Goal: Check status: Check status

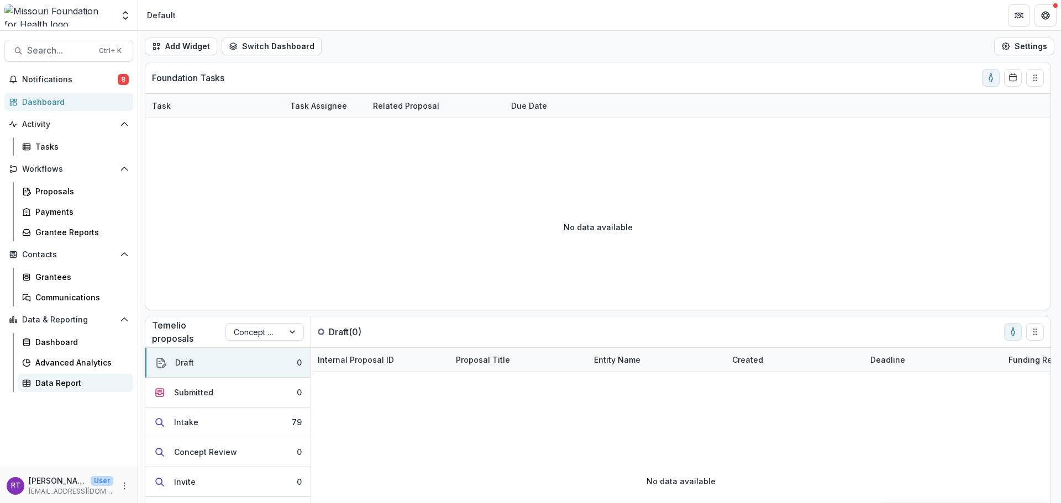
click at [68, 380] on div "Data Report" at bounding box center [79, 383] width 89 height 12
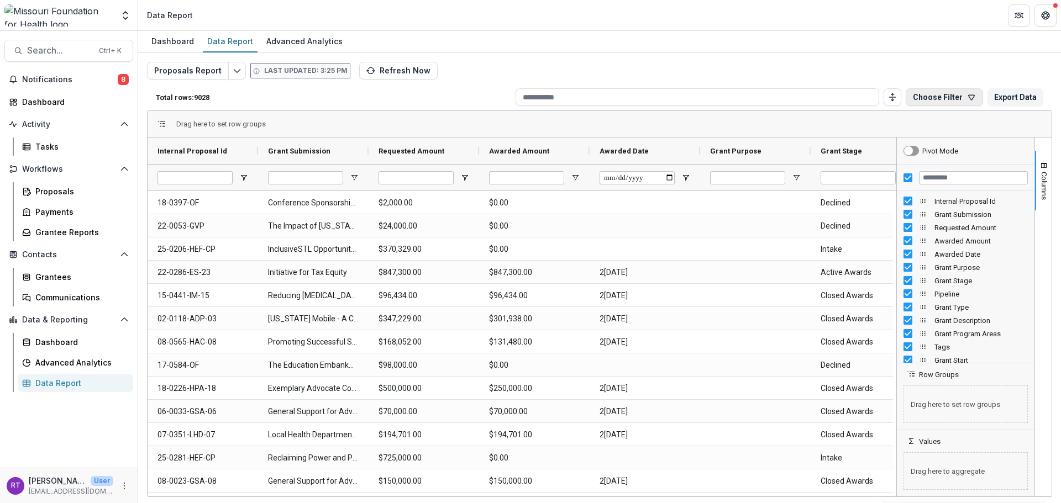
click at [952, 95] on button "Choose Filter" at bounding box center [944, 97] width 77 height 18
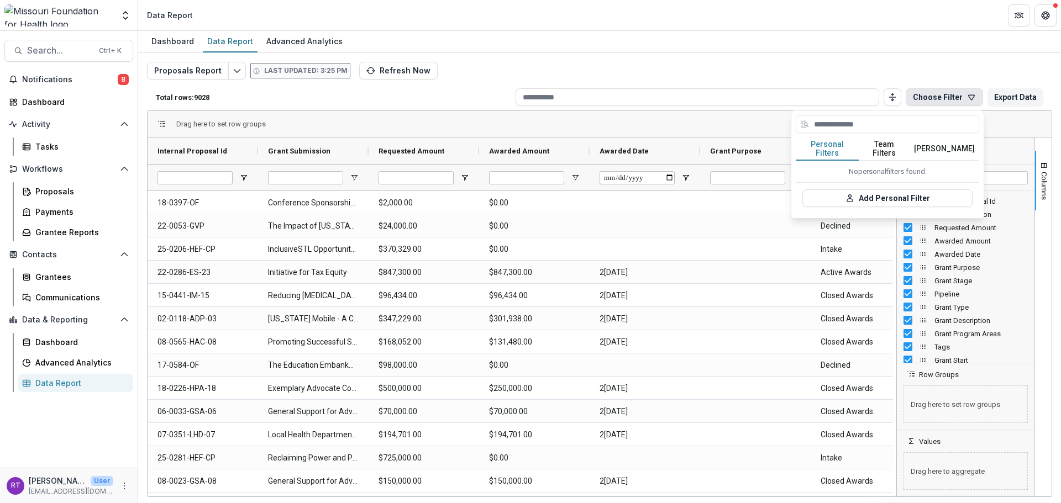
click at [885, 150] on button "Team Filters" at bounding box center [884, 149] width 51 height 23
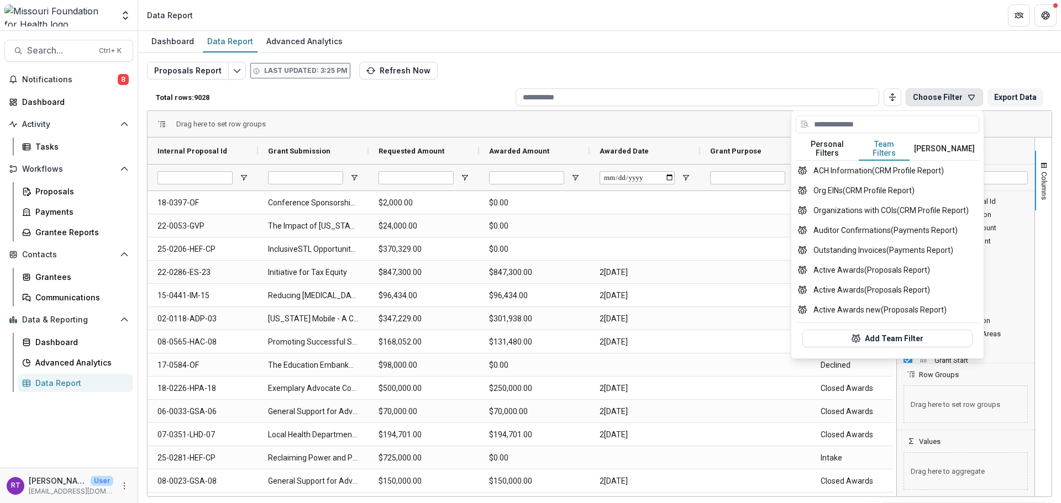
click at [878, 134] on div at bounding box center [887, 127] width 183 height 22
click at [879, 132] on input at bounding box center [887, 125] width 183 height 18
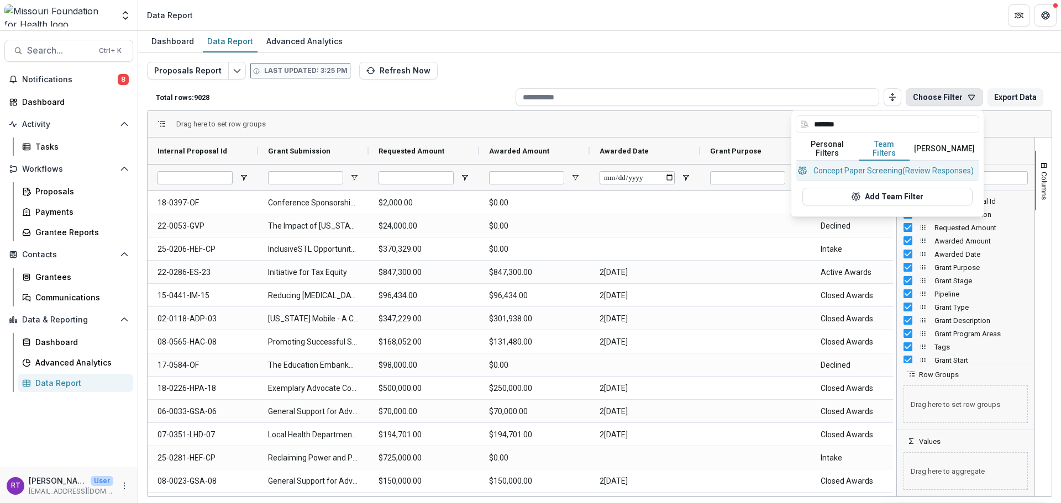
type input "*******"
click at [880, 162] on button "Concept Paper Screening (Review Responses)" at bounding box center [887, 171] width 183 height 20
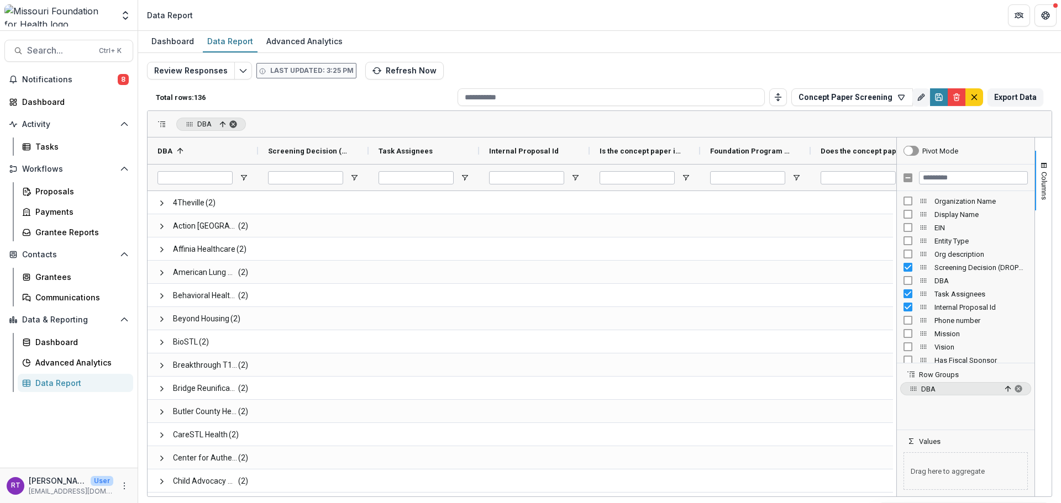
click at [234, 125] on span "DBA, ascending. Press ENTER to sort. Press DELETE to remove" at bounding box center [233, 124] width 9 height 9
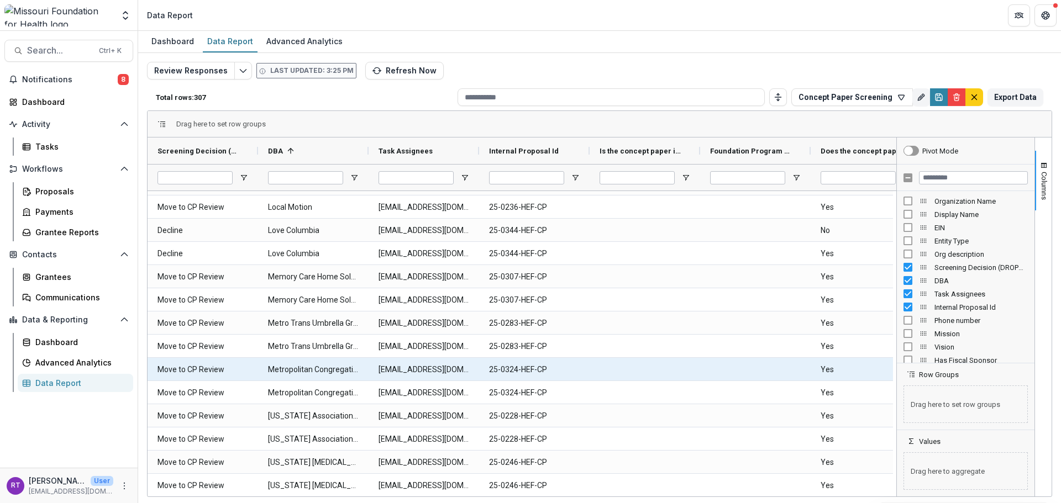
scroll to position [2156, 0]
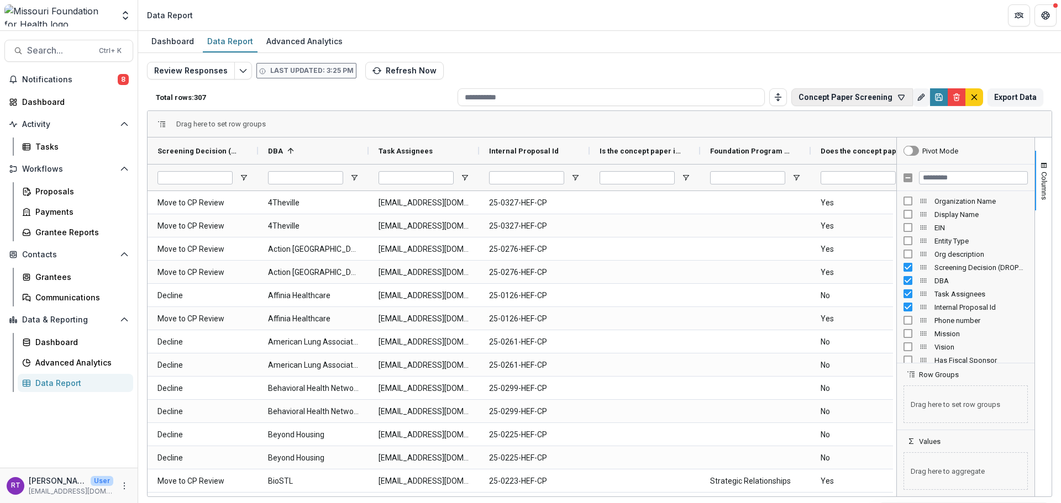
click at [877, 96] on button "Concept Paper Screening" at bounding box center [852, 97] width 122 height 18
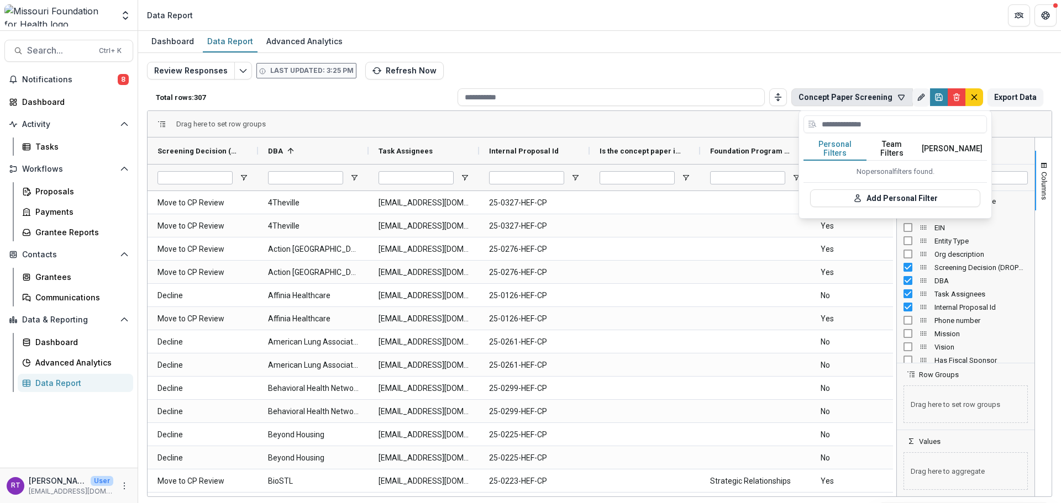
click at [896, 149] on button "Team Filters" at bounding box center [892, 149] width 51 height 23
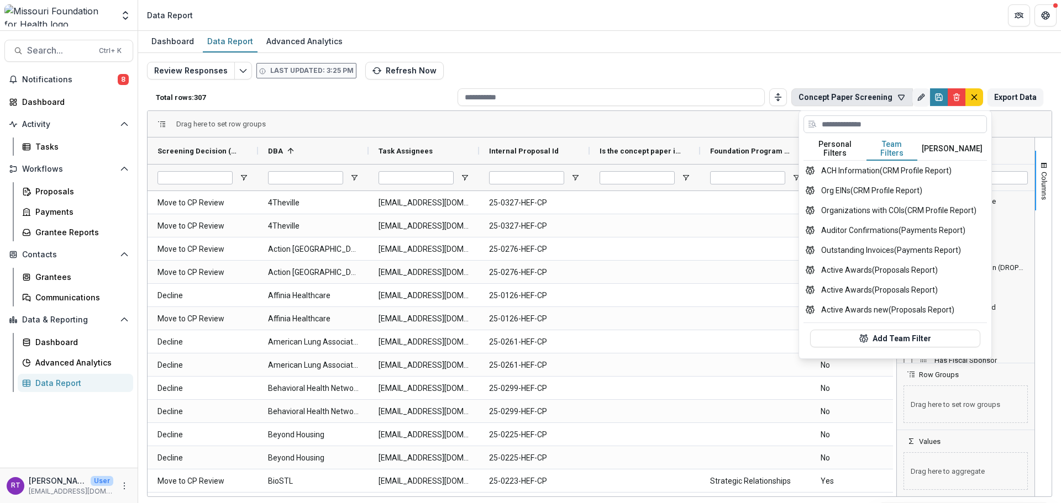
click at [899, 127] on input at bounding box center [895, 125] width 183 height 18
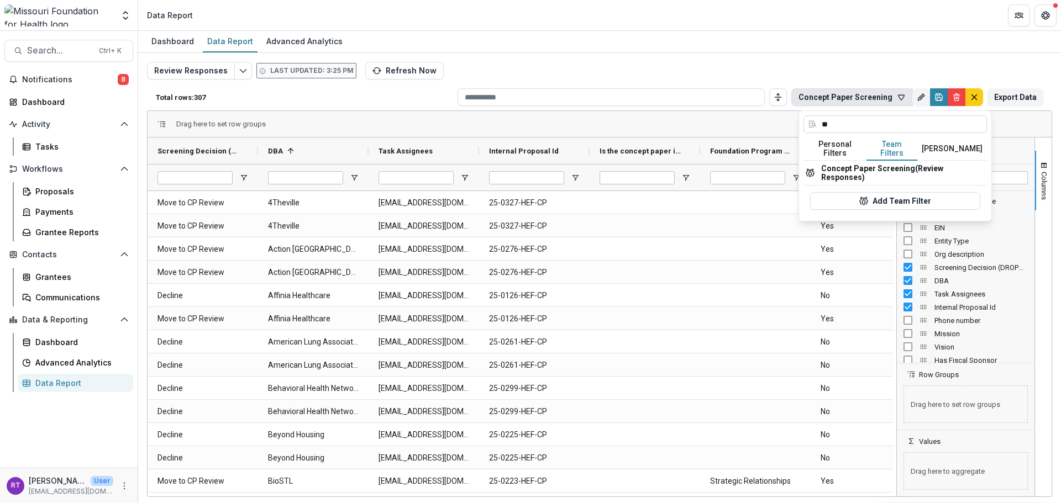
type input "*"
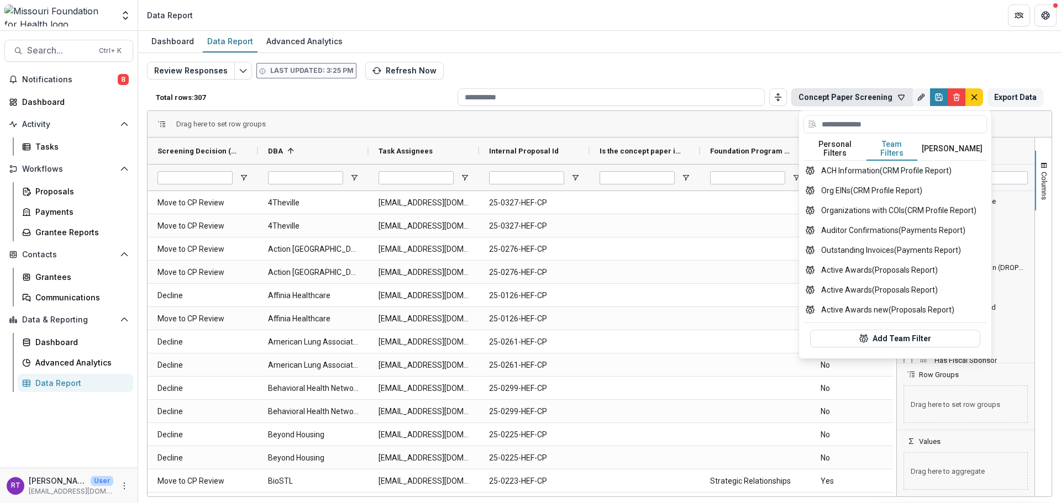
click at [938, 141] on button "[PERSON_NAME]" at bounding box center [952, 149] width 70 height 23
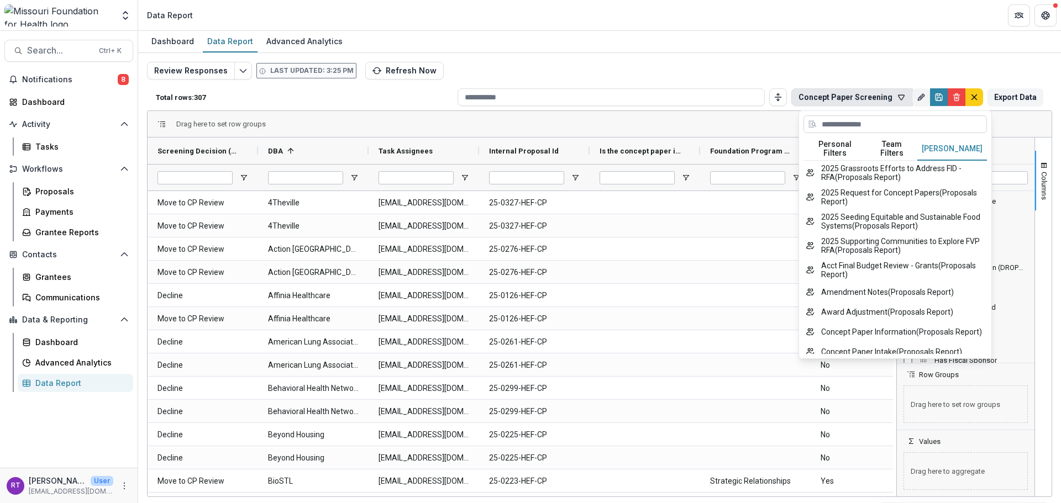
click at [919, 129] on input at bounding box center [895, 125] width 183 height 18
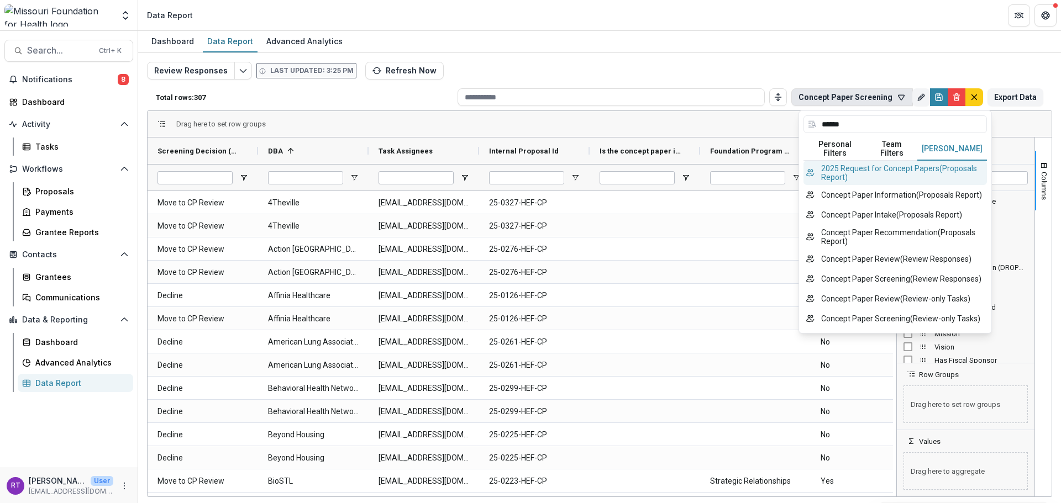
type input "******"
click at [932, 213] on button "Concept Paper Intake ( Proposals Report )" at bounding box center [895, 215] width 183 height 20
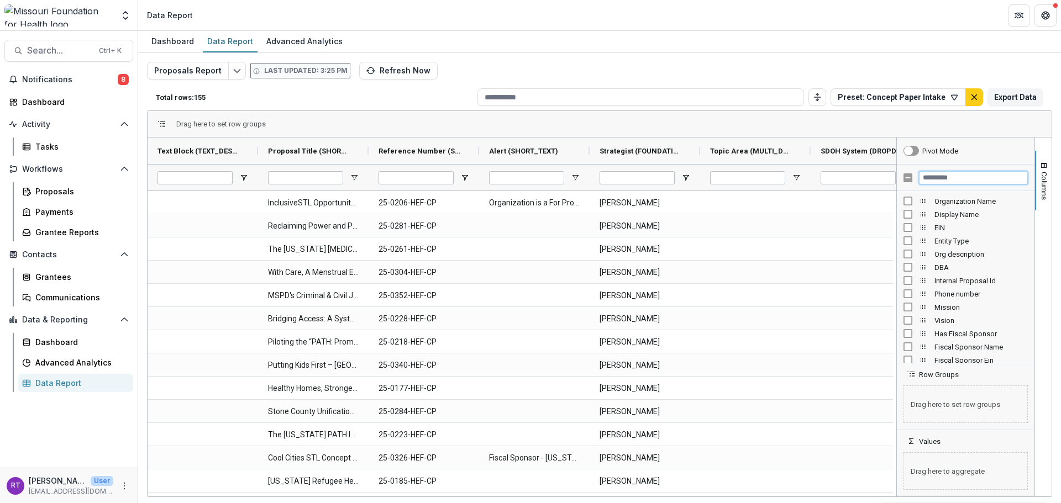
click at [957, 182] on input "Filter Columns Input" at bounding box center [973, 177] width 109 height 13
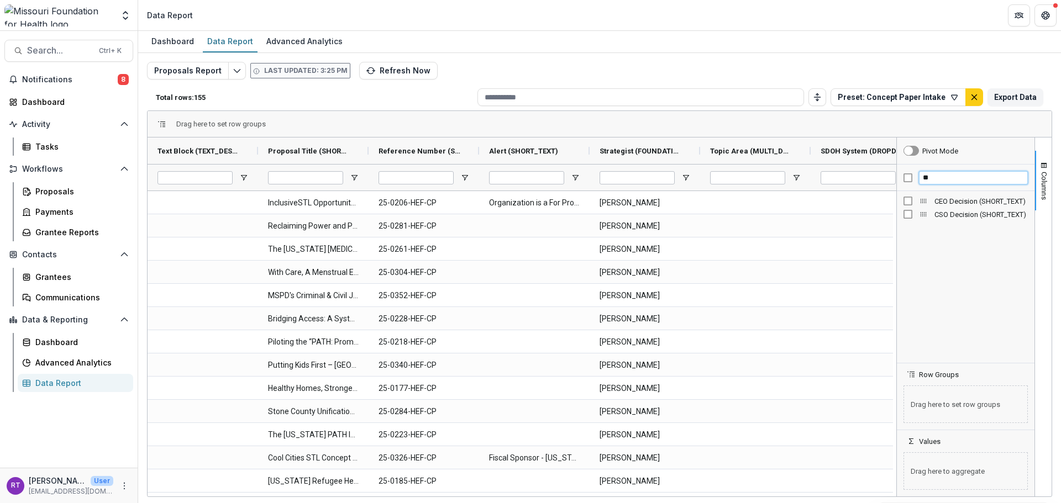
type input "*"
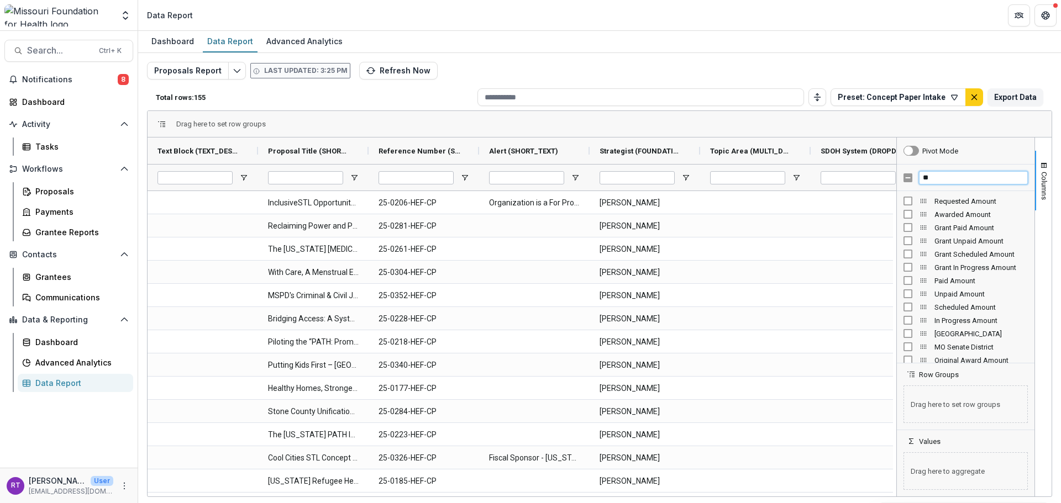
type input "*"
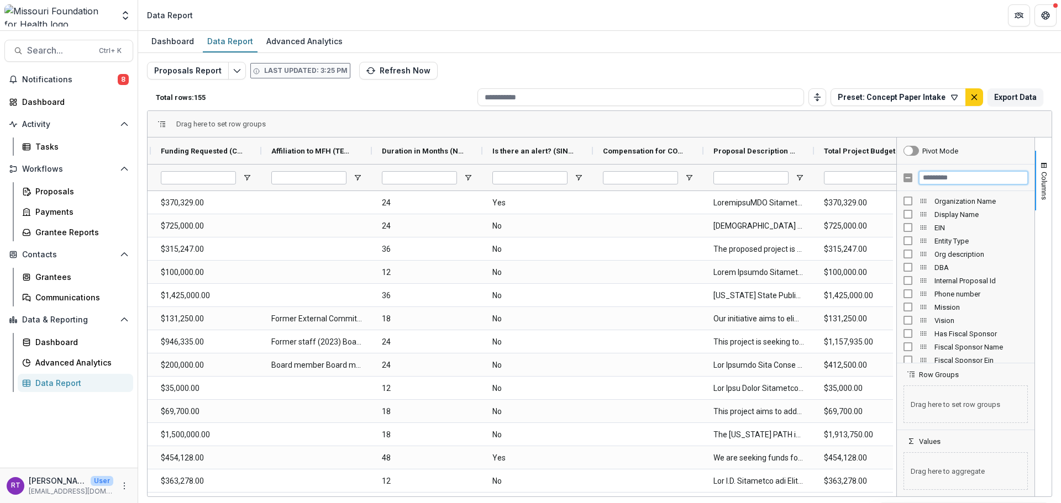
scroll to position [0, 1545]
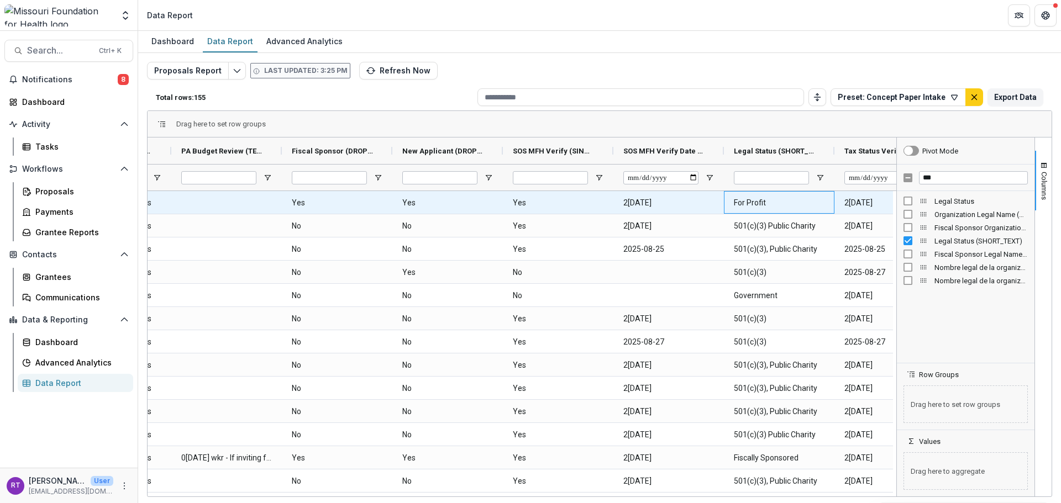
click at [764, 205] on \(SHORT_TEXT\)-12124 "For Profit" at bounding box center [779, 203] width 91 height 23
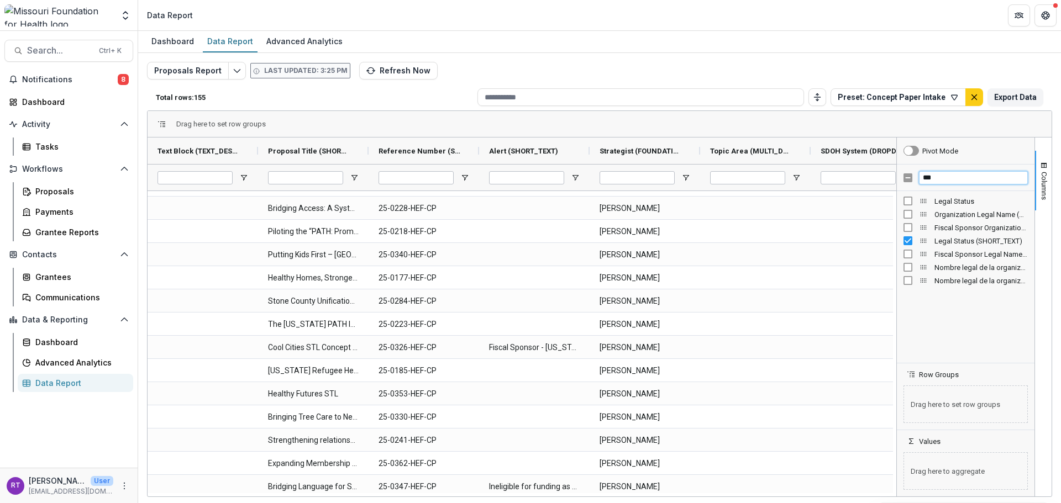
click at [934, 180] on input "***" at bounding box center [973, 177] width 109 height 13
type input "*"
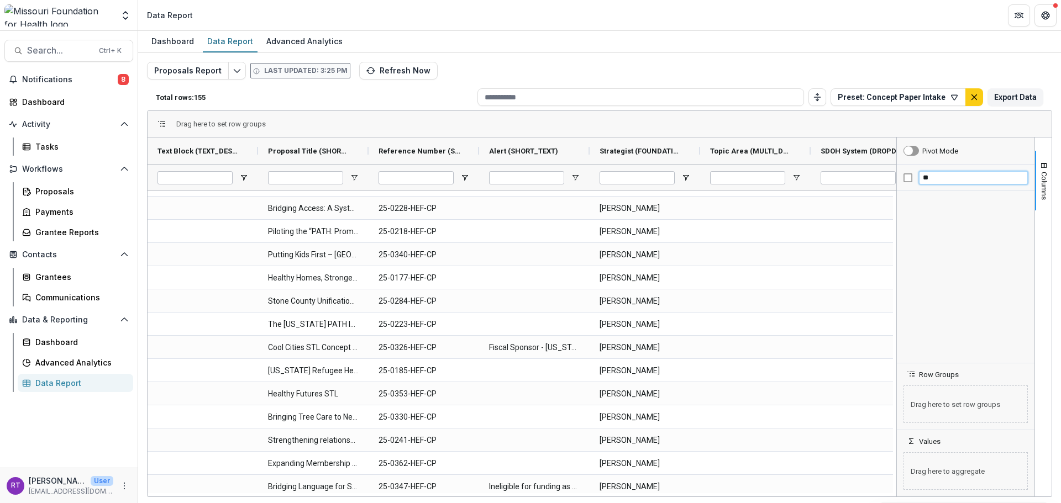
type input "*"
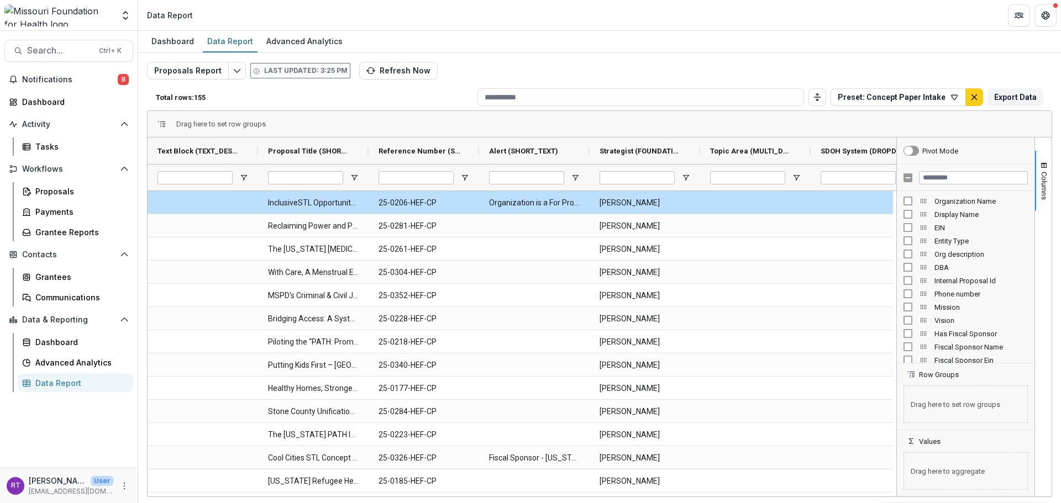
click at [944, 267] on span "DBA" at bounding box center [981, 268] width 93 height 8
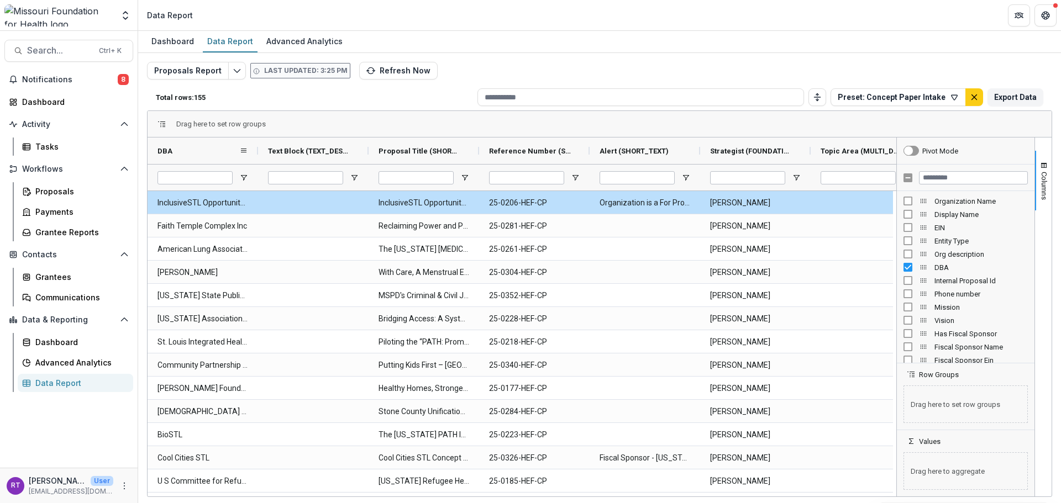
click at [209, 144] on div "DBA" at bounding box center [199, 150] width 82 height 21
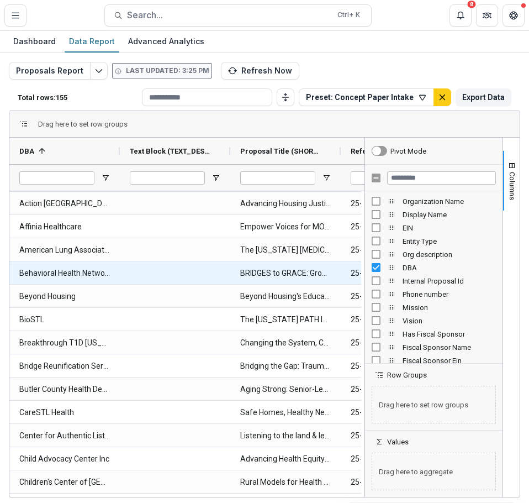
scroll to position [106, 0]
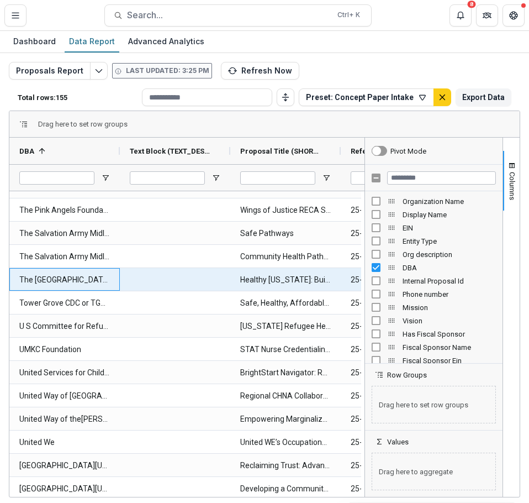
click at [72, 281] on DBA-16758 "The [GEOGRAPHIC_DATA]" at bounding box center [64, 280] width 91 height 23
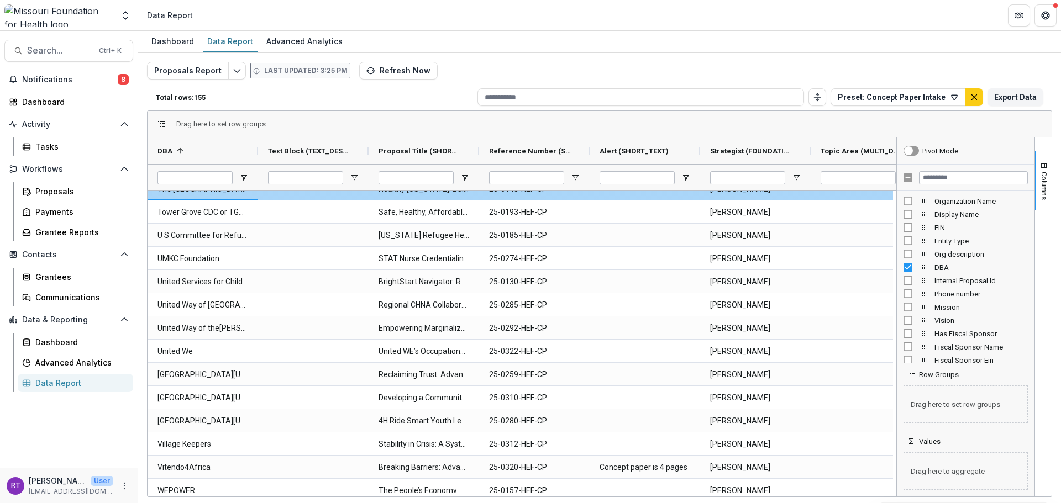
scroll to position [2853, 0]
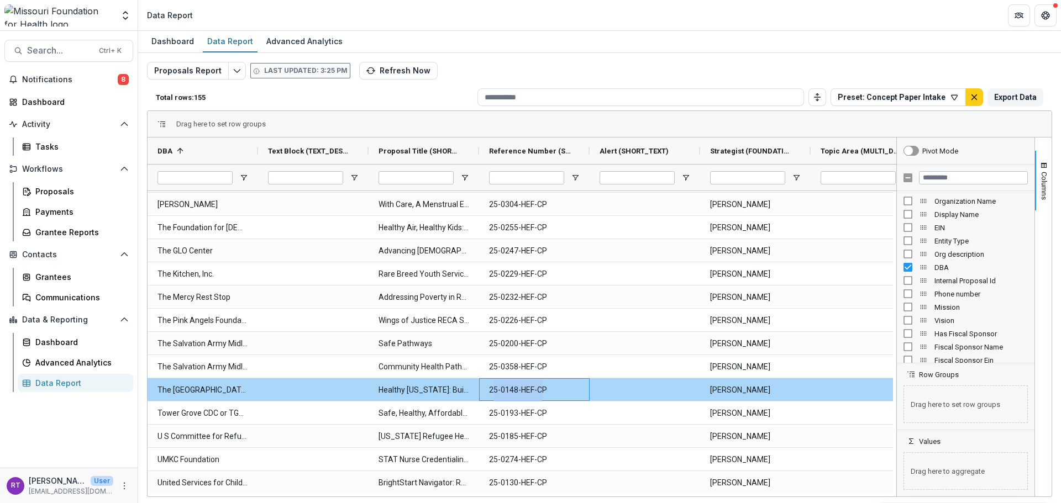
drag, startPoint x: 542, startPoint y: 388, endPoint x: 494, endPoint y: 395, distance: 48.5
click at [494, 395] on \(SHORT_TEXT\)-16761 "25-0148-HEF-CP" at bounding box center [534, 390] width 91 height 23
click at [500, 393] on \(SHORT_TEXT\)-16761 "25-0148-HEF-CP" at bounding box center [534, 390] width 91 height 23
drag, startPoint x: 527, startPoint y: 389, endPoint x: 487, endPoint y: 389, distance: 40.3
click at [487, 389] on div "25-0148-HEF-CP" at bounding box center [534, 390] width 111 height 23
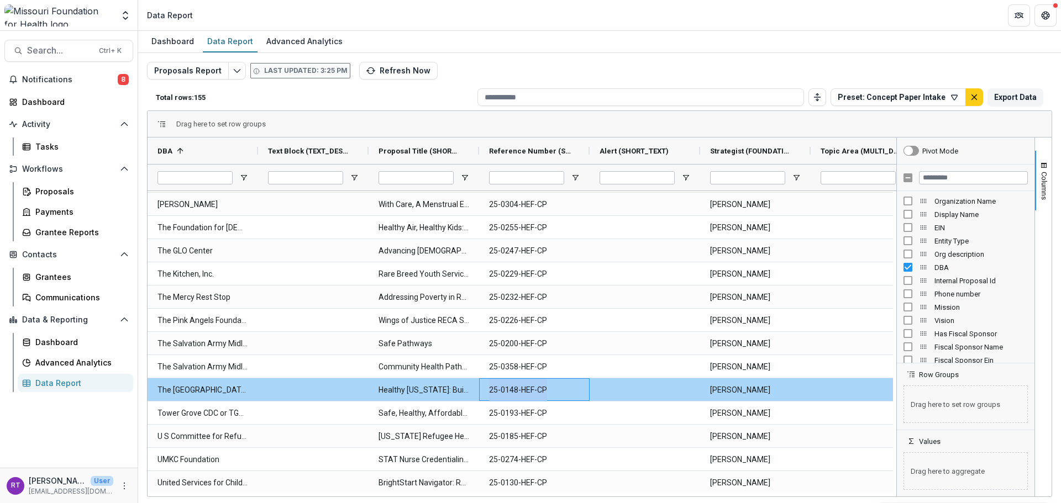
copy \(SHORT_TEXT\)-16761 "25-0148-HEF-CP"
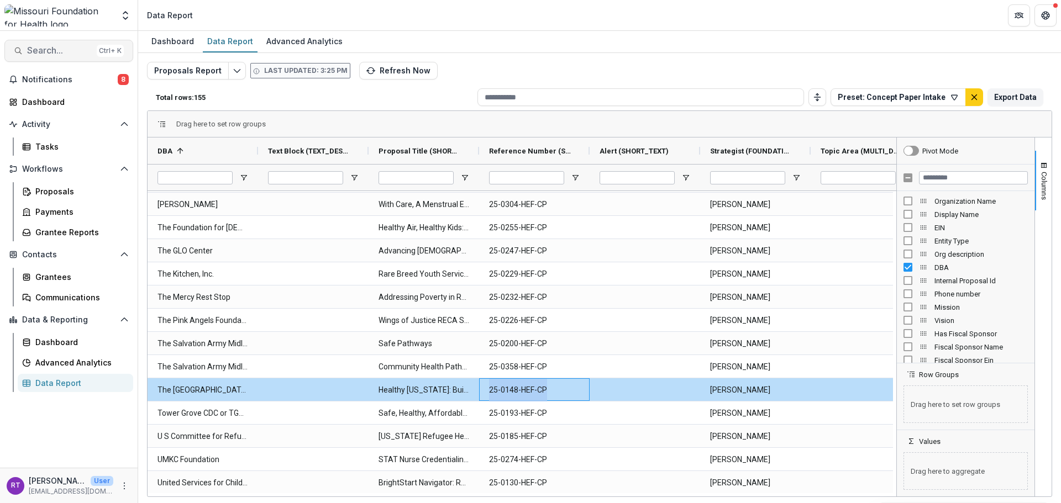
click at [76, 46] on span "Search..." at bounding box center [59, 50] width 65 height 11
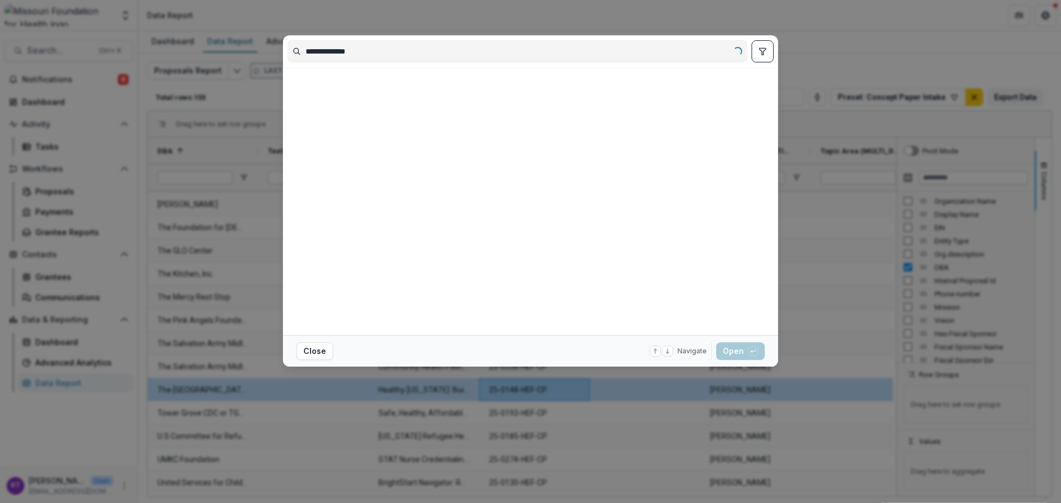
type input "**********"
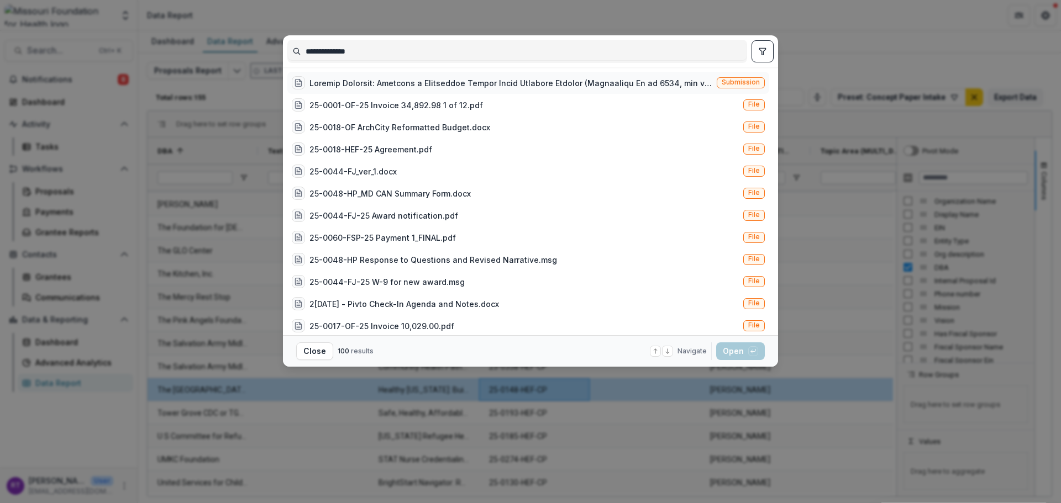
click at [476, 87] on div at bounding box center [510, 83] width 403 height 12
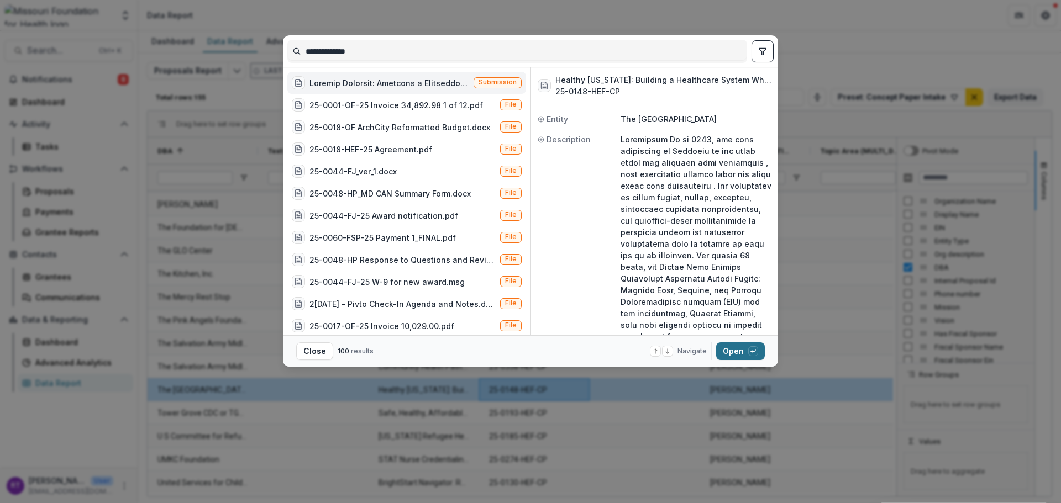
click at [730, 356] on button "Open with enter key" at bounding box center [740, 352] width 49 height 18
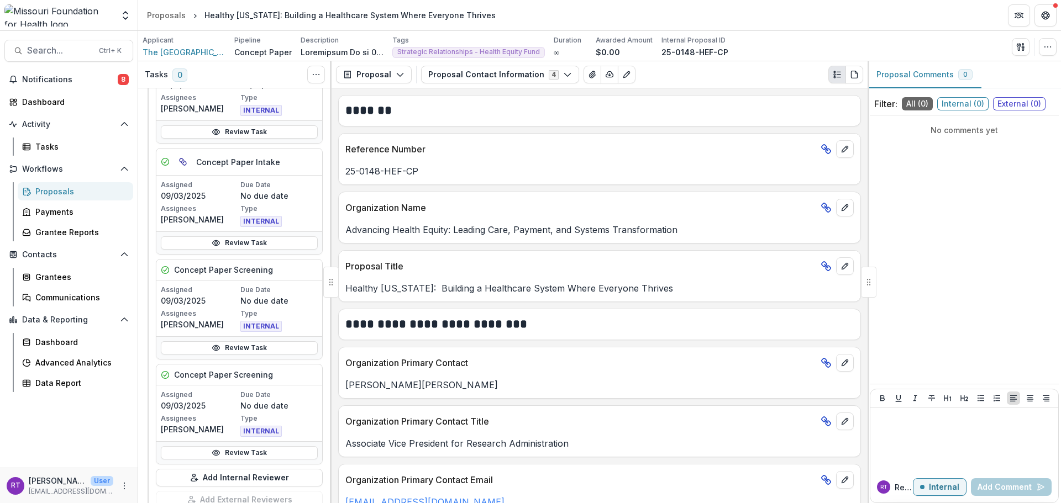
scroll to position [276, 0]
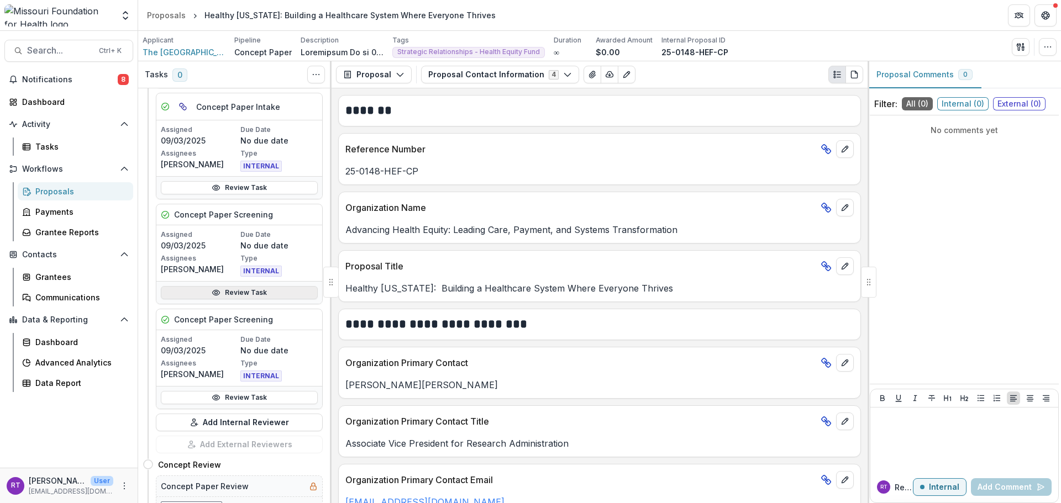
click at [283, 295] on link "Review Task" at bounding box center [239, 292] width 157 height 13
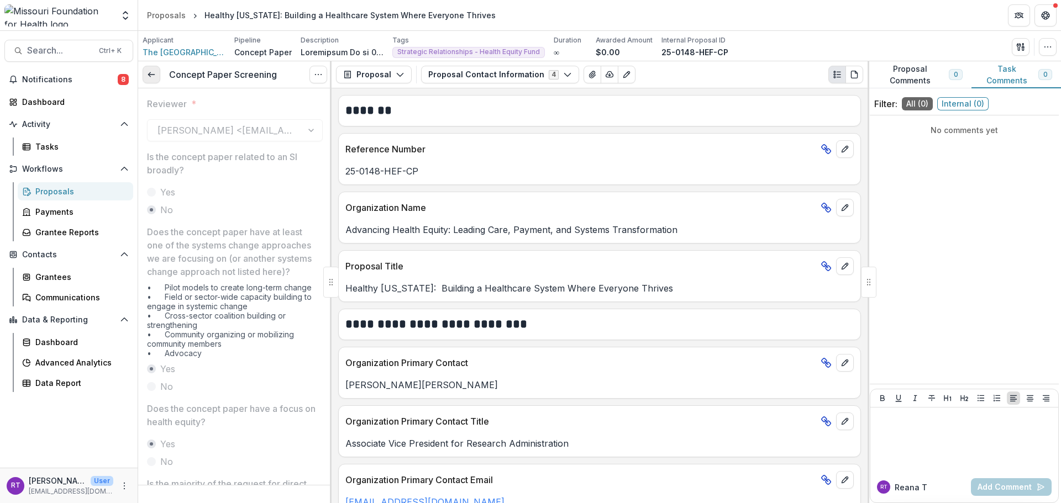
click at [152, 78] on icon at bounding box center [151, 74] width 9 height 9
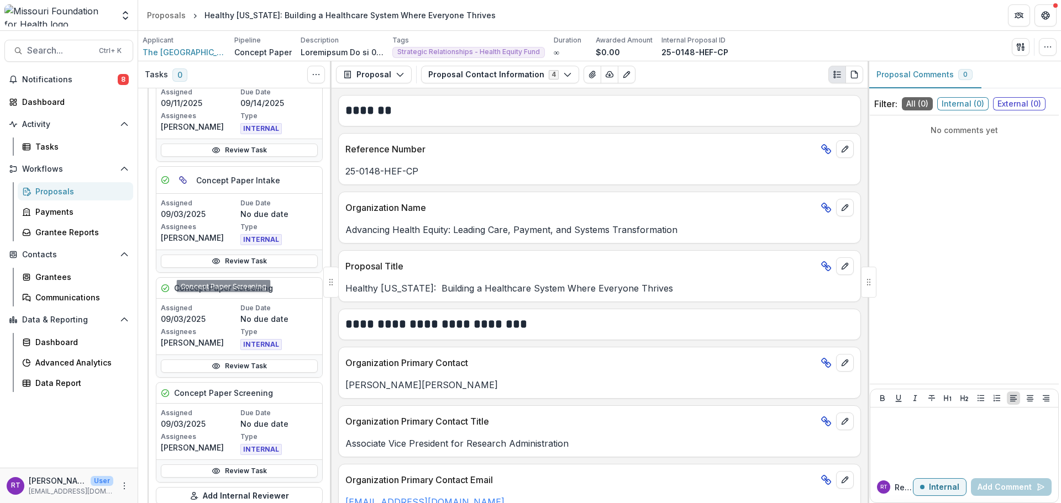
scroll to position [221, 0]
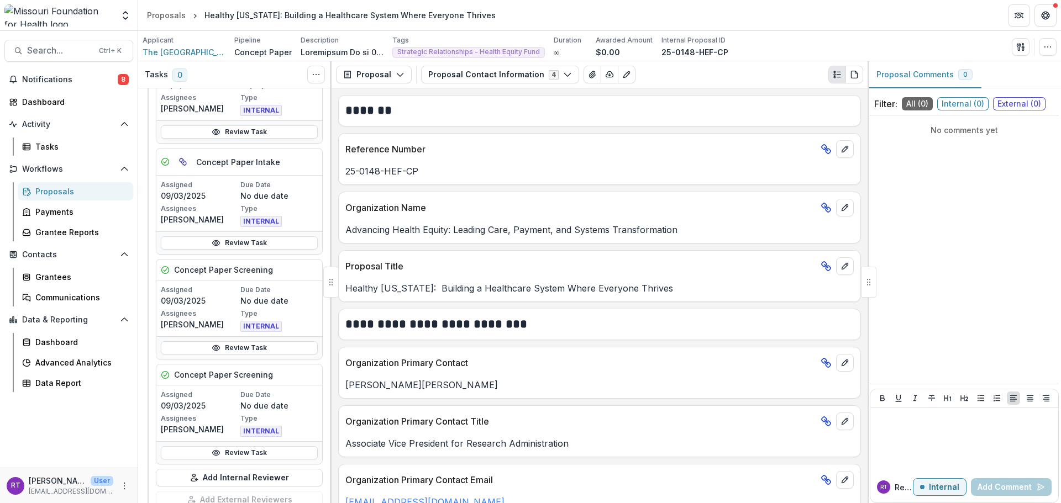
click at [255, 463] on div "Review Task" at bounding box center [239, 453] width 166 height 23
click at [258, 456] on link "Review Task" at bounding box center [239, 453] width 157 height 13
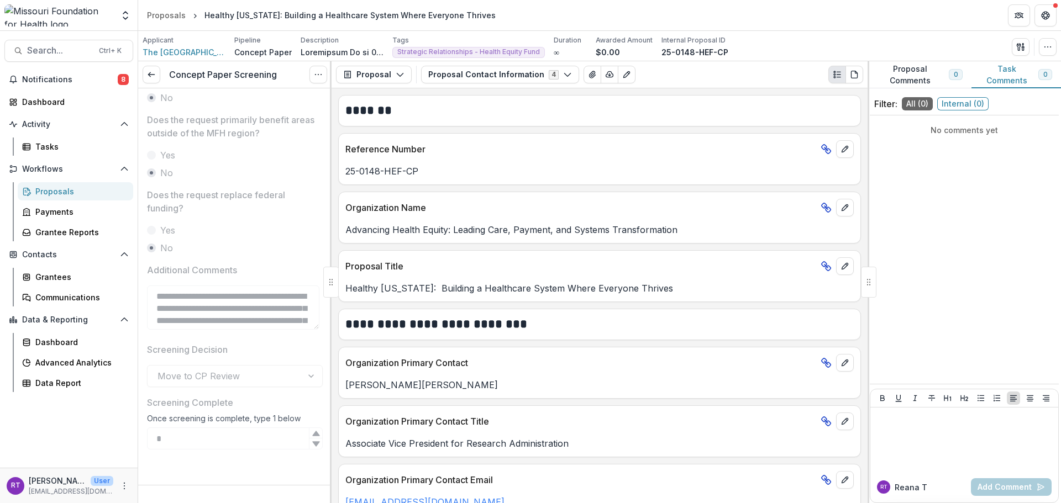
scroll to position [166, 0]
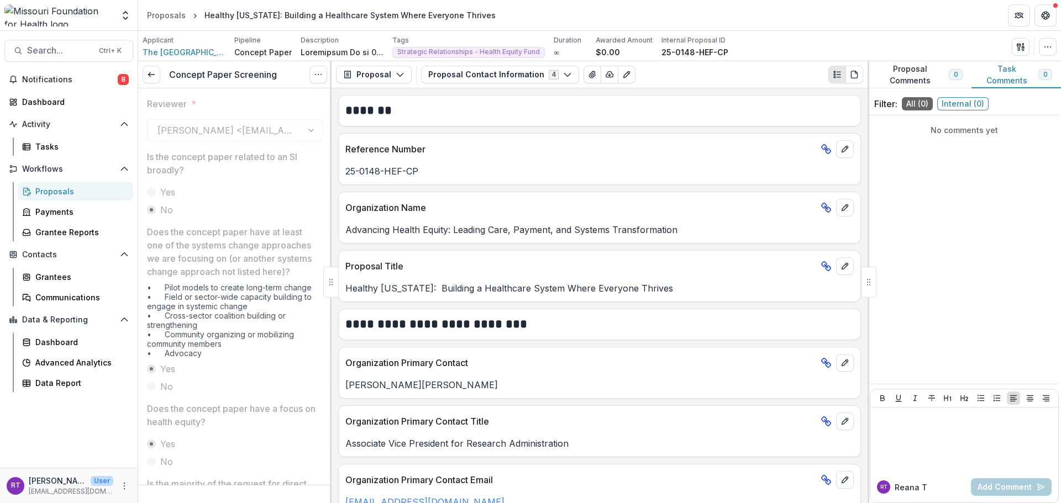
click at [161, 75] on div "Concept Paper Screening View task Reopen Task" at bounding box center [234, 74] width 193 height 27
click at [153, 78] on icon at bounding box center [151, 74] width 9 height 9
